Goal: Find specific page/section: Find specific page/section

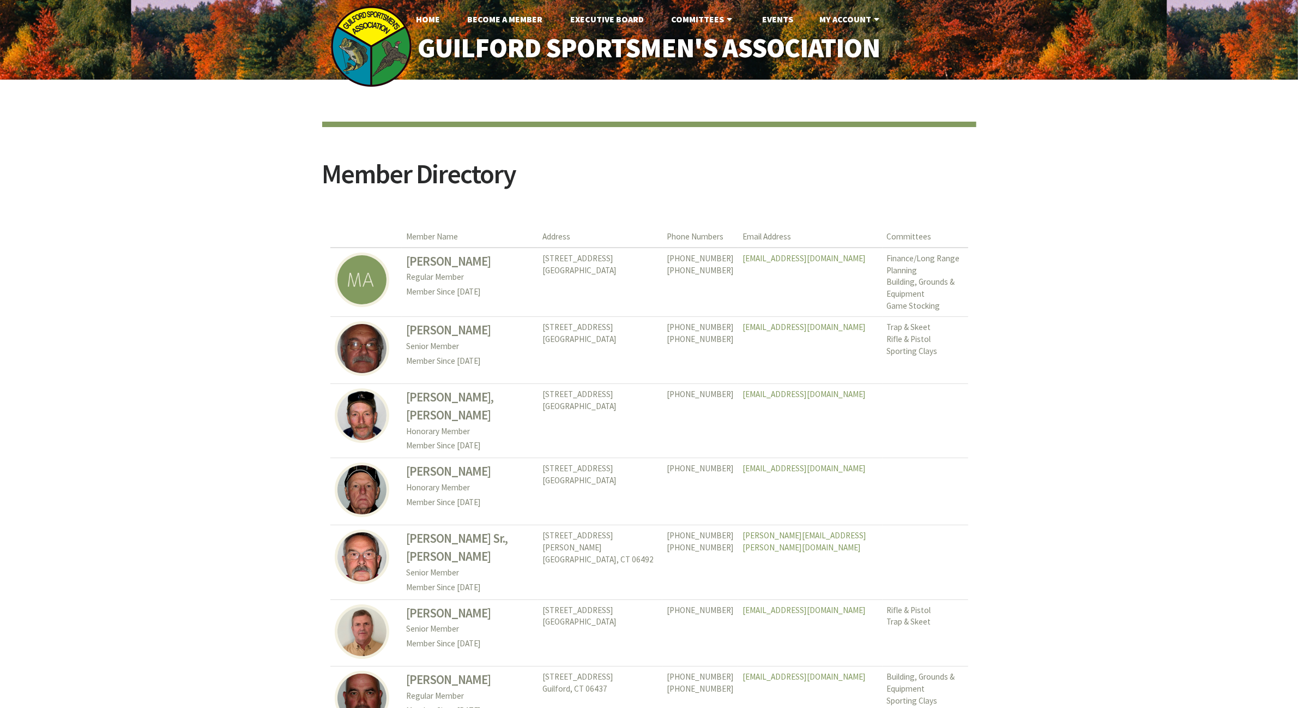
drag, startPoint x: 274, startPoint y: 517, endPoint x: 232, endPoint y: 291, distance: 230.2
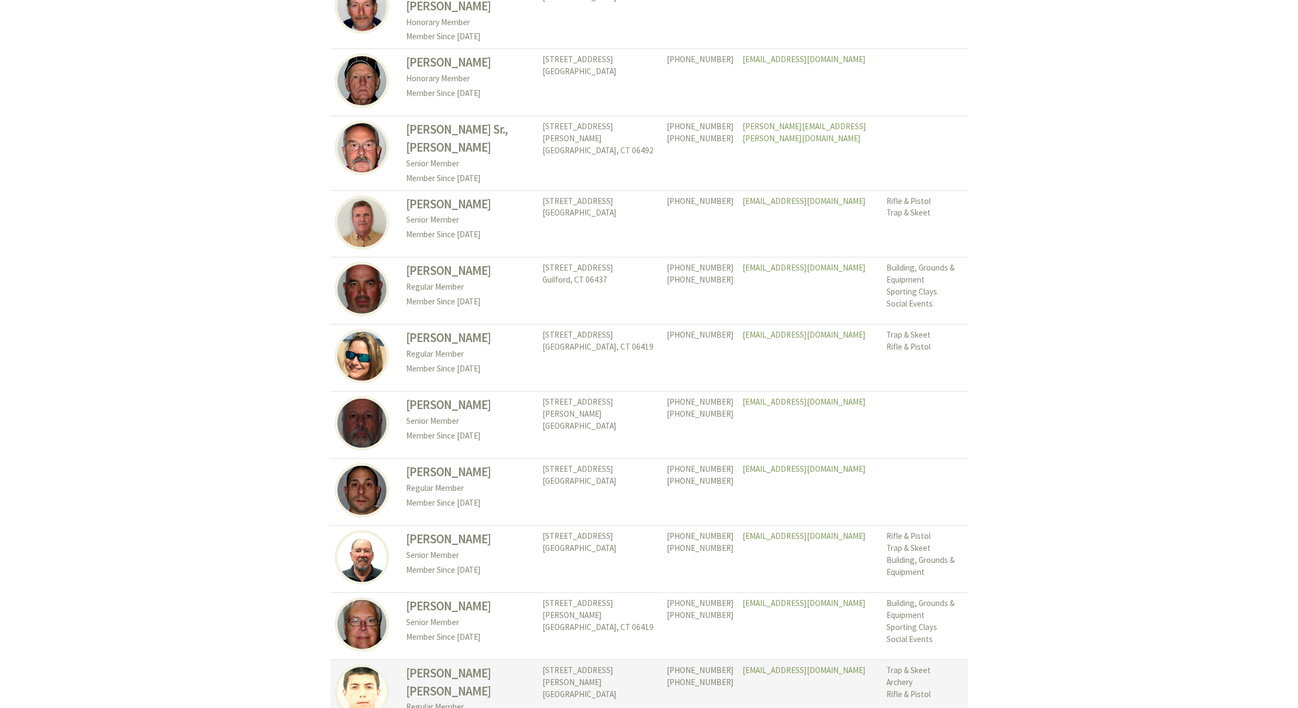
scroll to position [1023, 0]
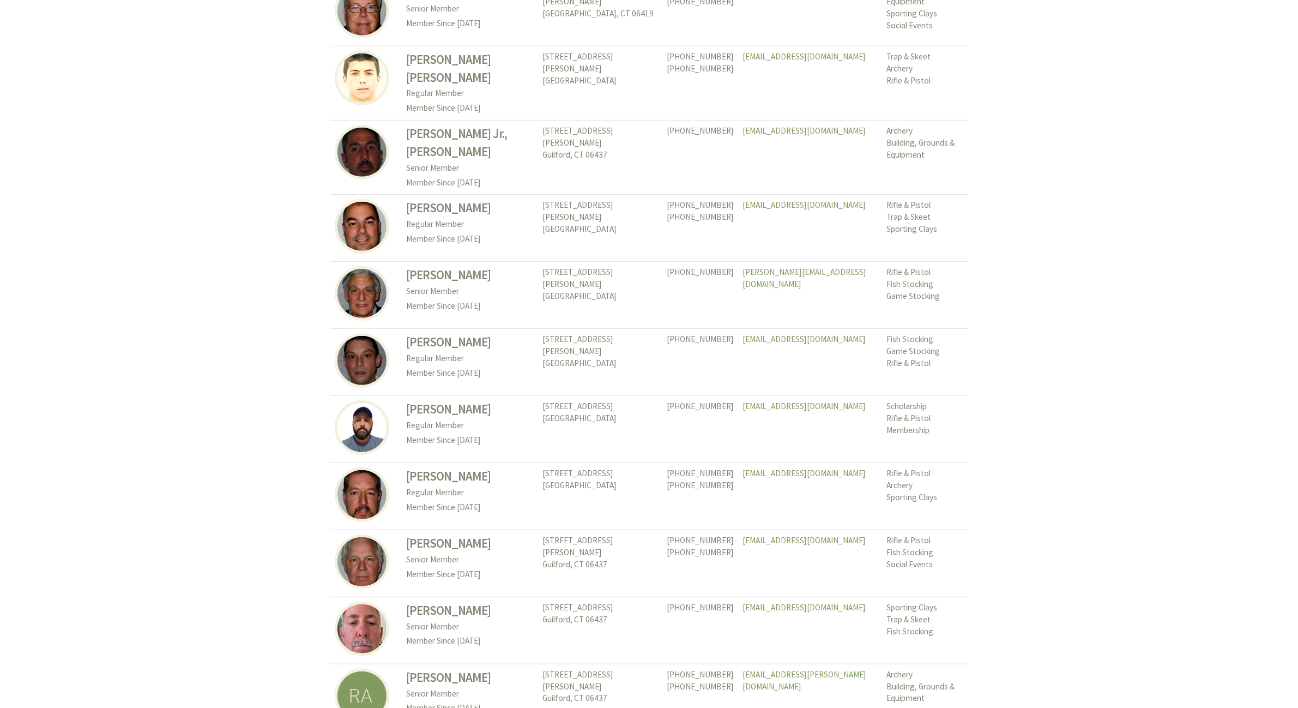
drag, startPoint x: 1184, startPoint y: 7, endPoint x: 1133, endPoint y: 74, distance: 84.0
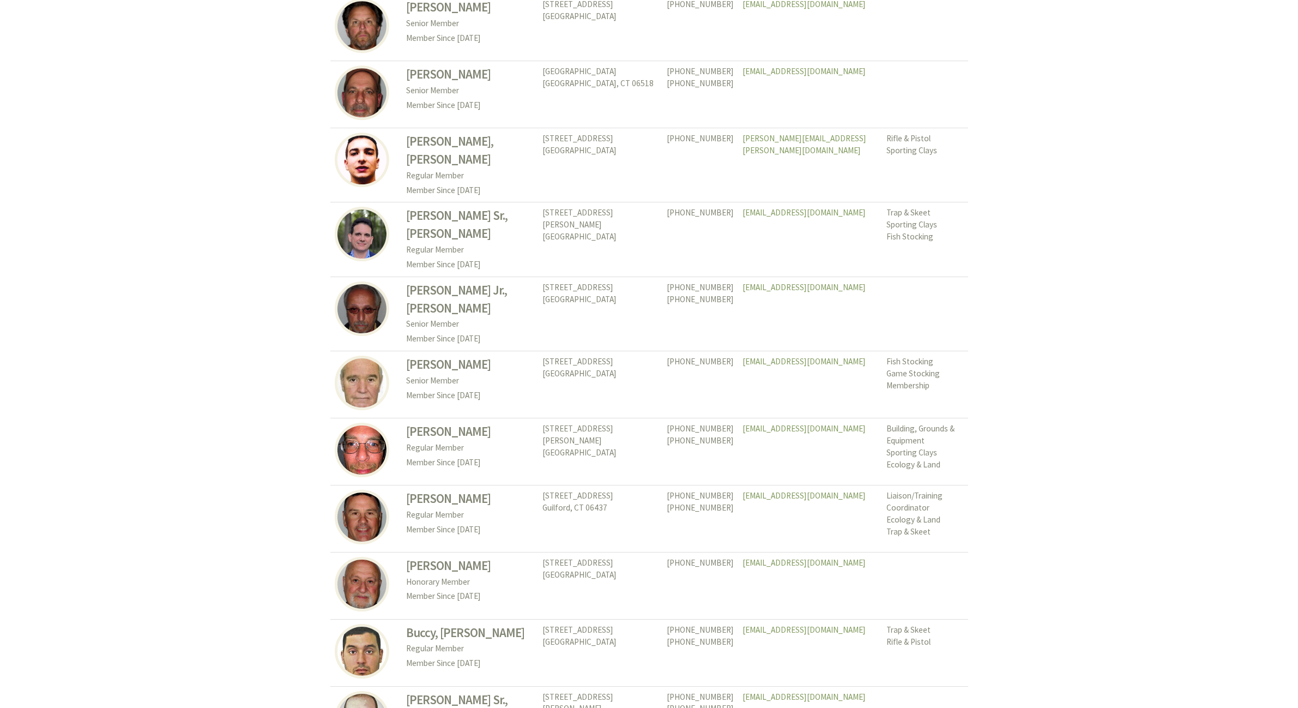
scroll to position [4802, 0]
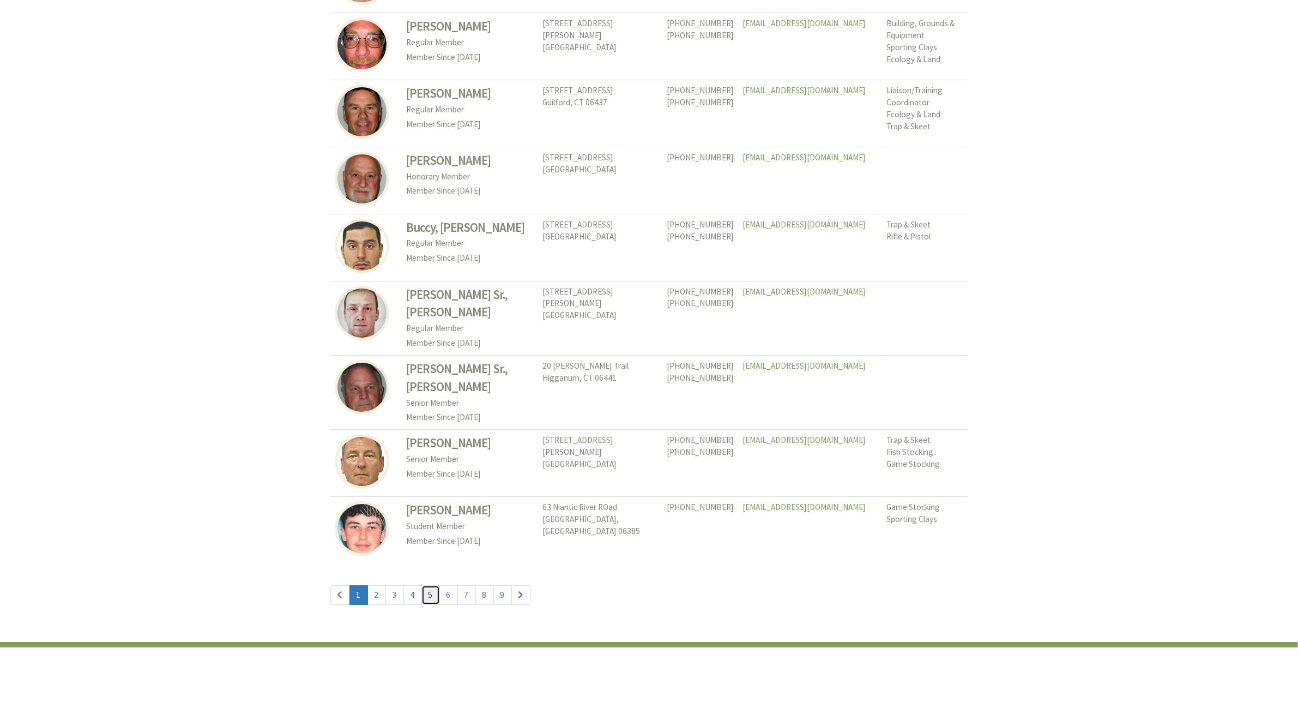
click at [426, 585] on link "5" at bounding box center [431, 595] width 19 height 20
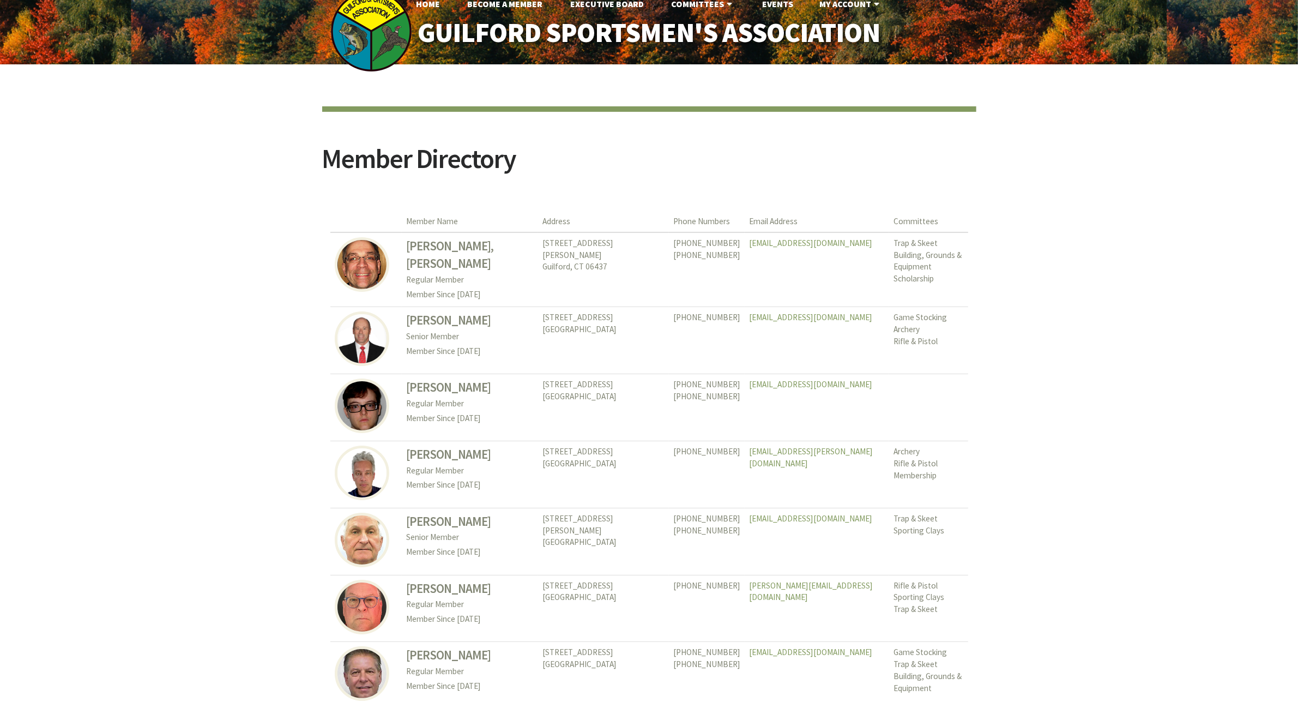
scroll to position [4802, 0]
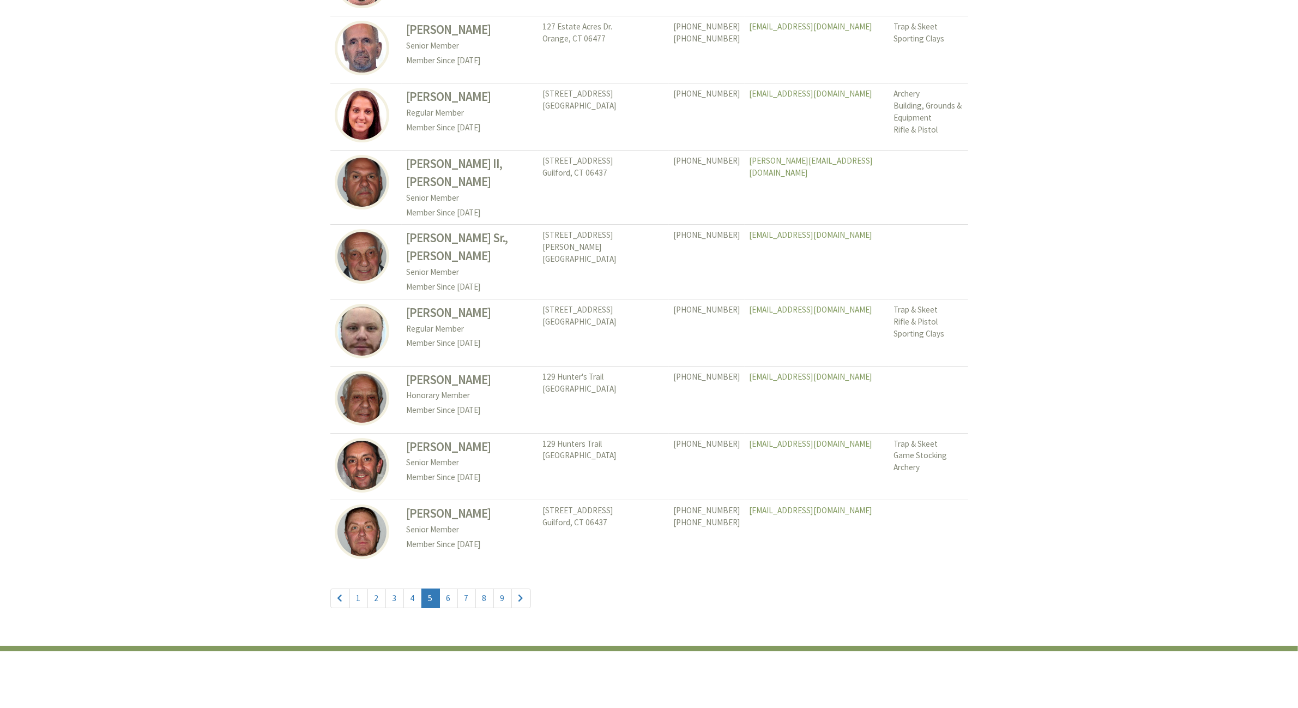
drag, startPoint x: 1065, startPoint y: 259, endPoint x: 1066, endPoint y: 634, distance: 375.2
click at [450, 588] on link "6" at bounding box center [449, 598] width 19 height 20
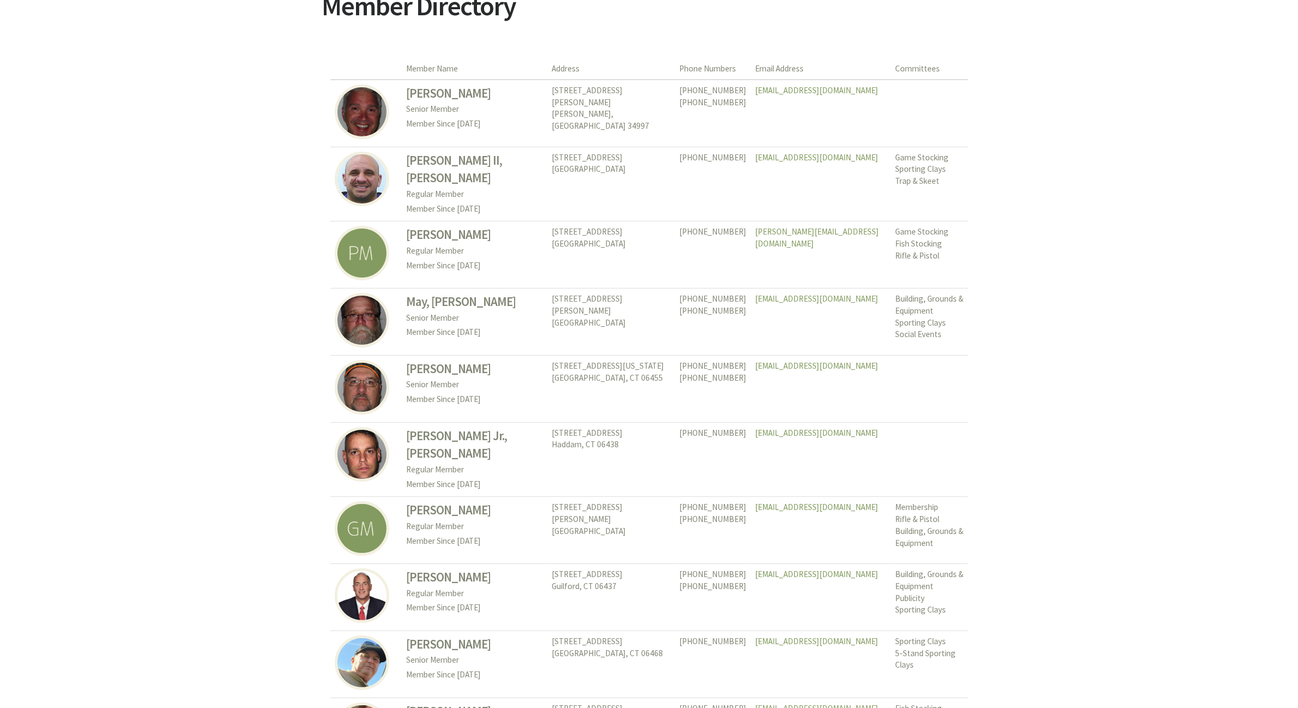
drag, startPoint x: 1210, startPoint y: 374, endPoint x: 1219, endPoint y: 476, distance: 102.5
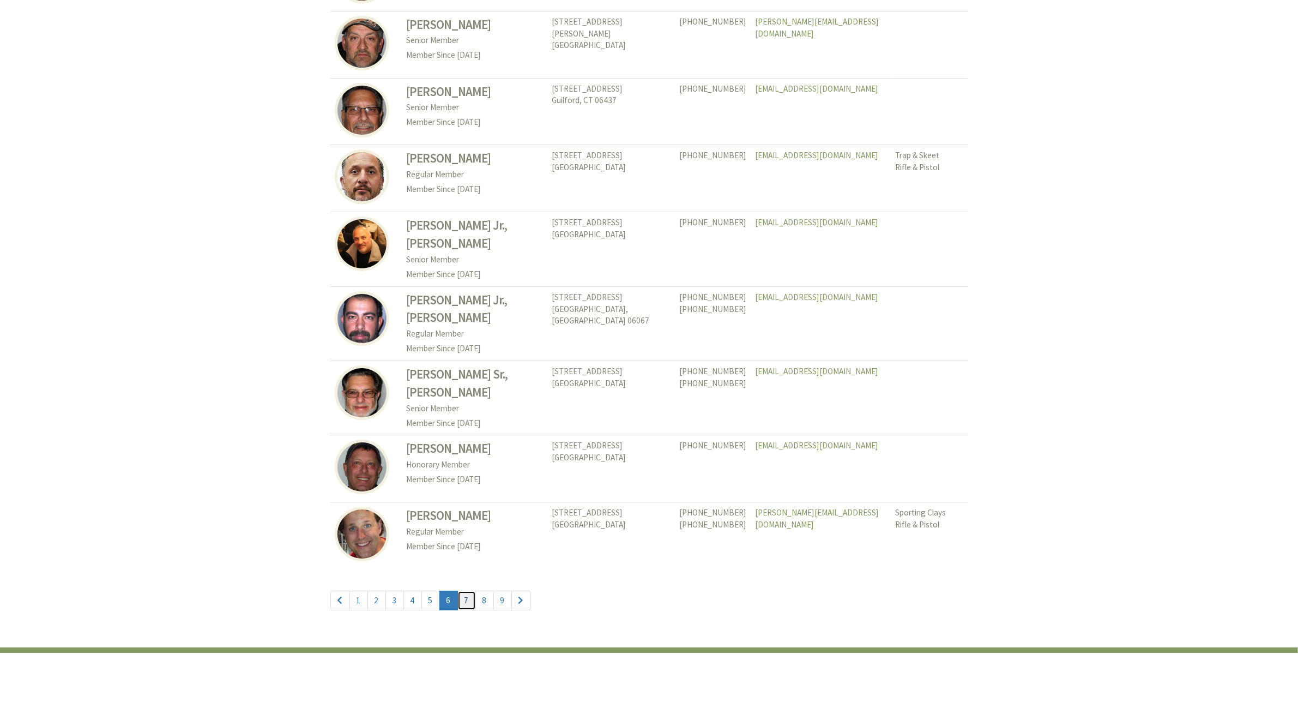
click at [467, 591] on link "7" at bounding box center [467, 601] width 19 height 20
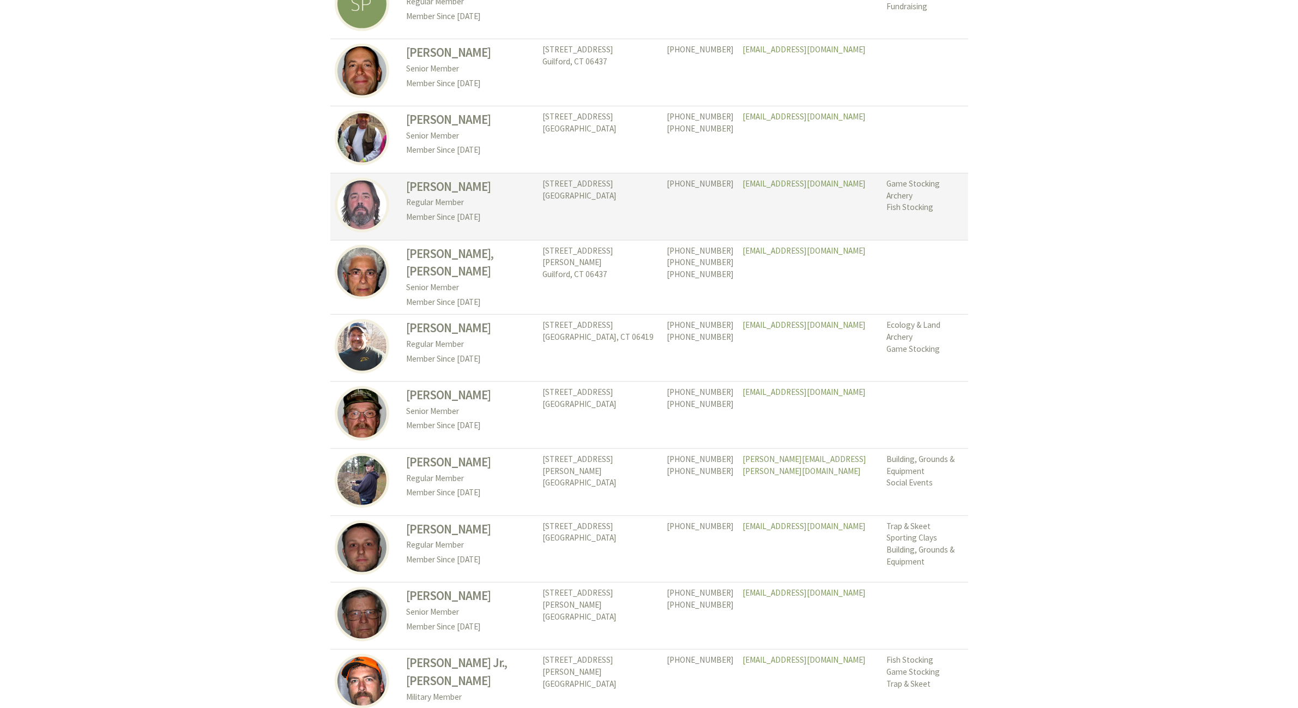
scroll to position [954, 0]
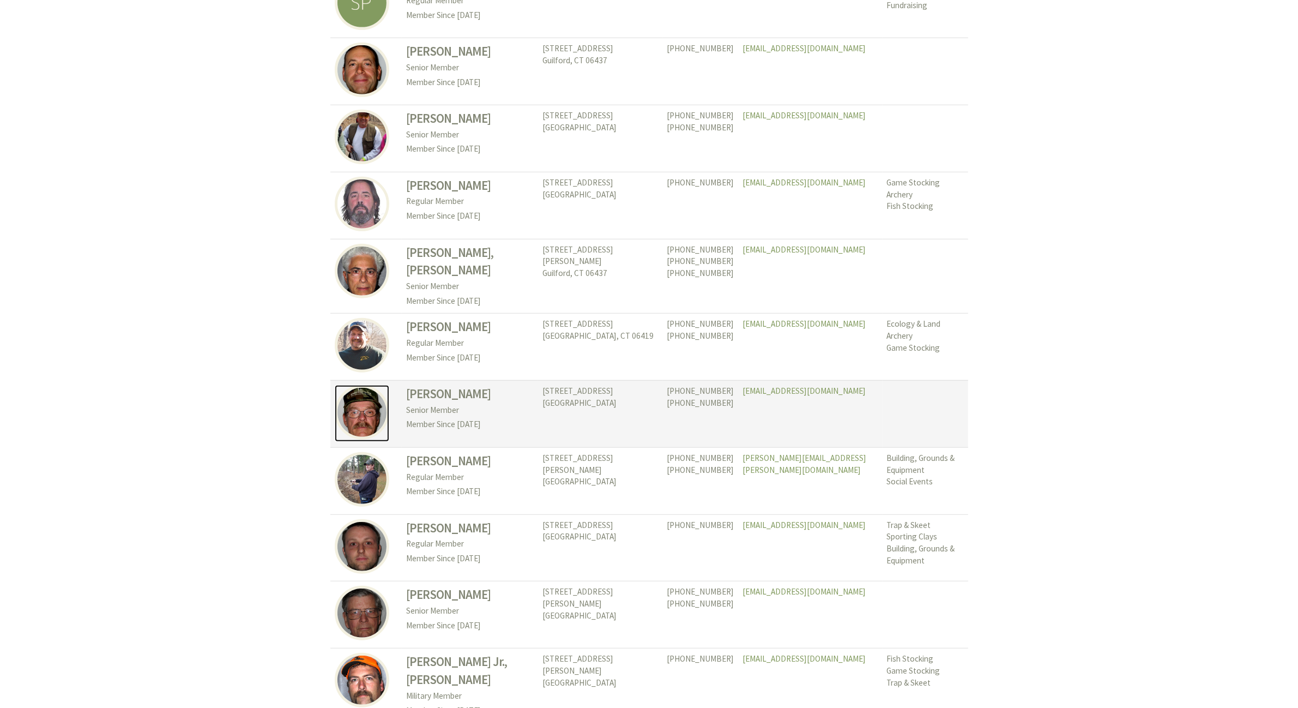
click at [362, 411] on img at bounding box center [362, 412] width 55 height 55
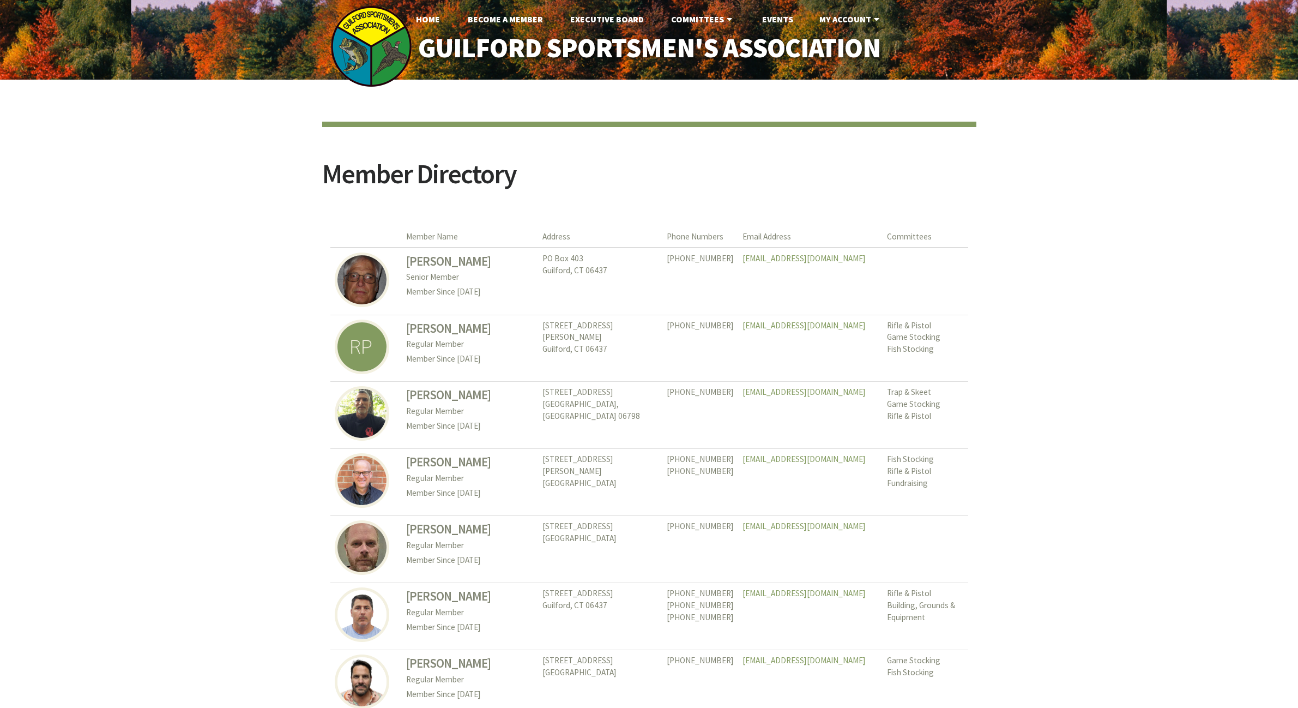
scroll to position [954, 0]
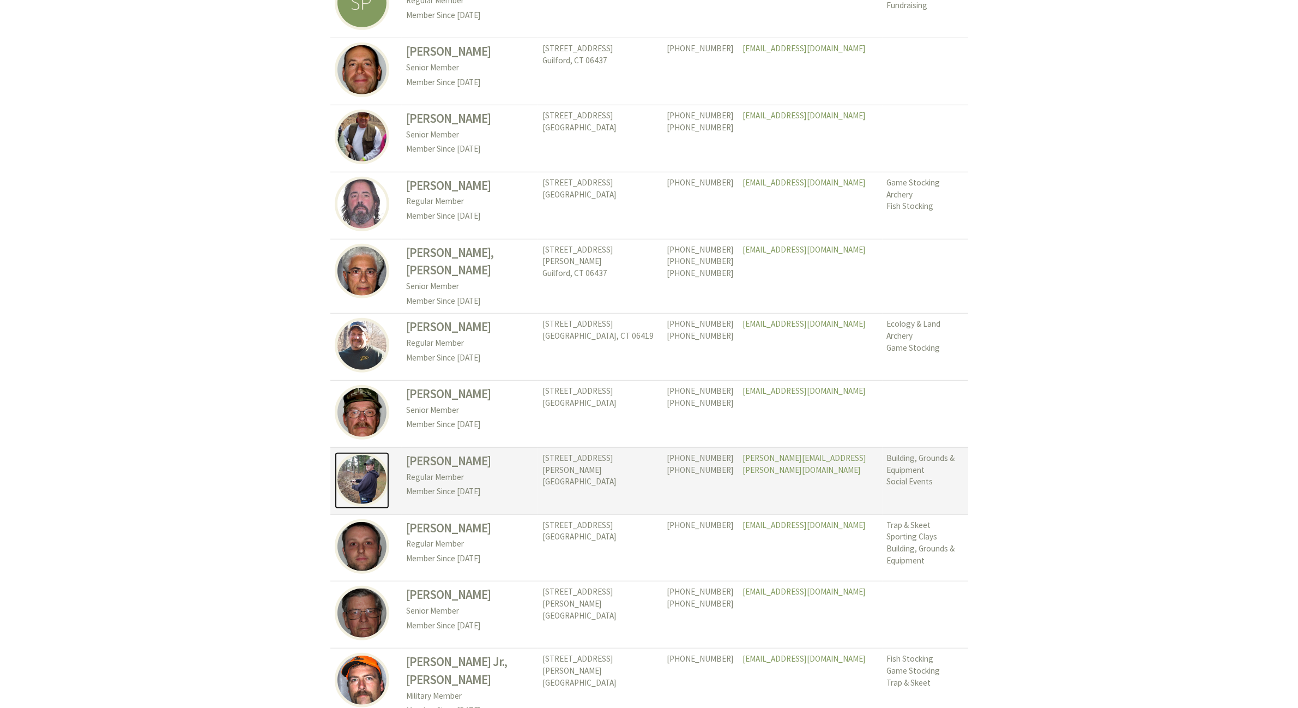
click at [364, 473] on img at bounding box center [362, 479] width 55 height 55
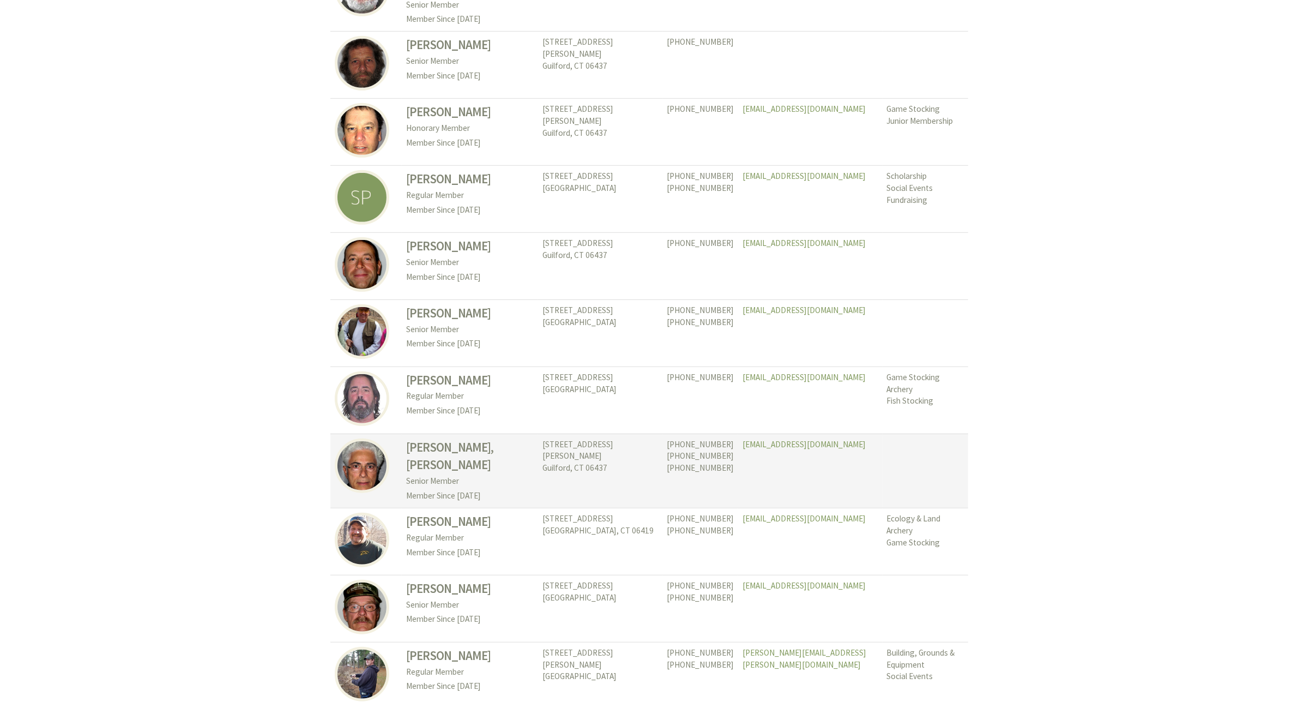
scroll to position [750, 0]
